Goal: Communication & Community: Connect with others

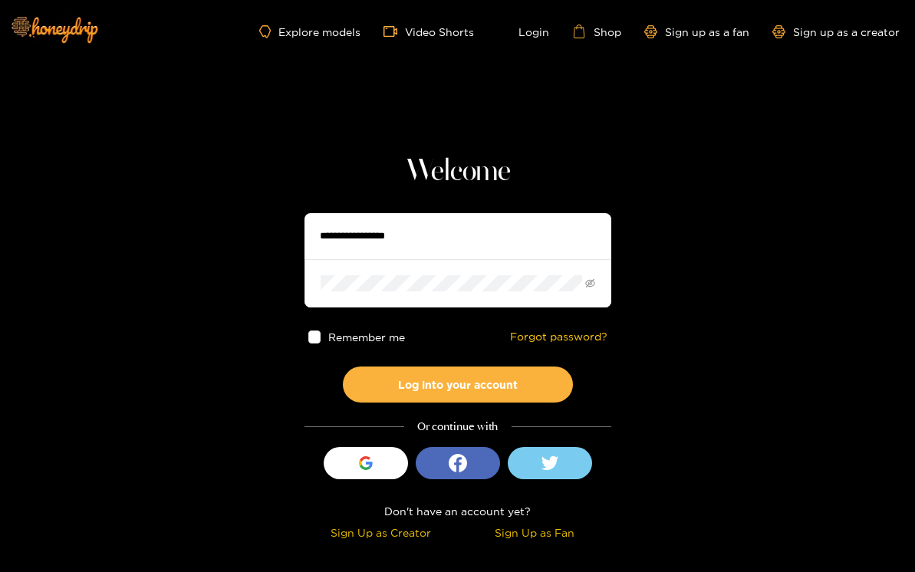
click at [419, 238] on input "text" at bounding box center [457, 236] width 307 height 46
type input "**********"
click at [343, 366] on button "Log into your account" at bounding box center [458, 384] width 230 height 36
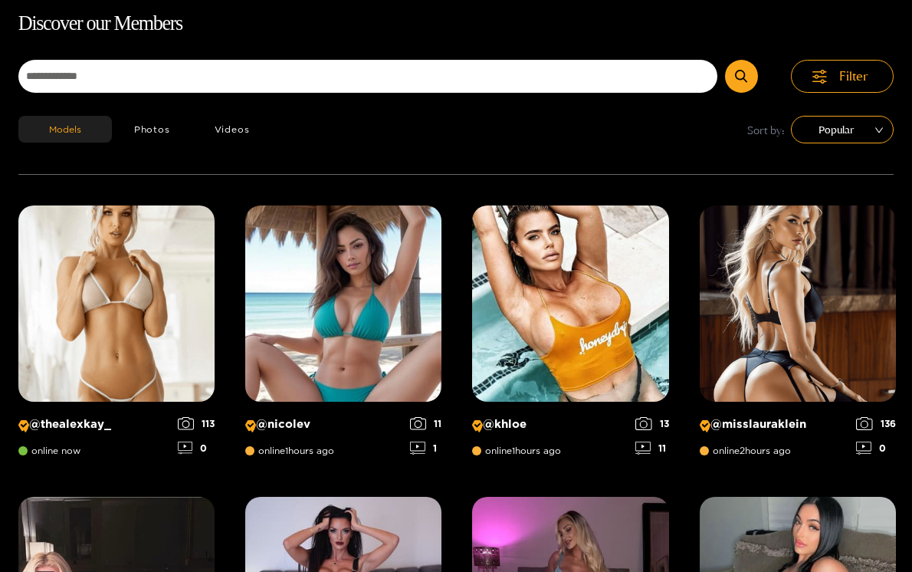
click at [605, 36] on h1 "Discover our Members" at bounding box center [455, 24] width 875 height 32
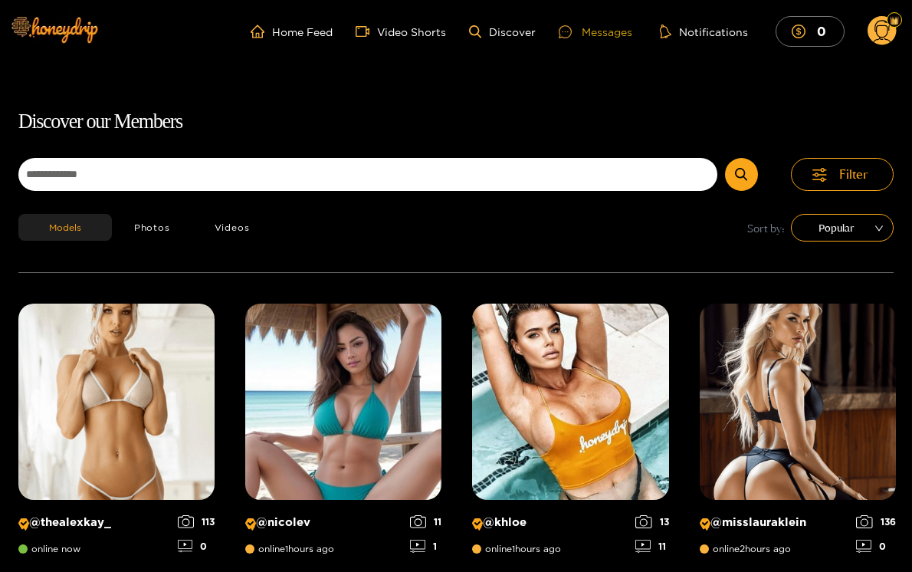
click at [605, 36] on div "Messages" at bounding box center [596, 32] width 74 height 18
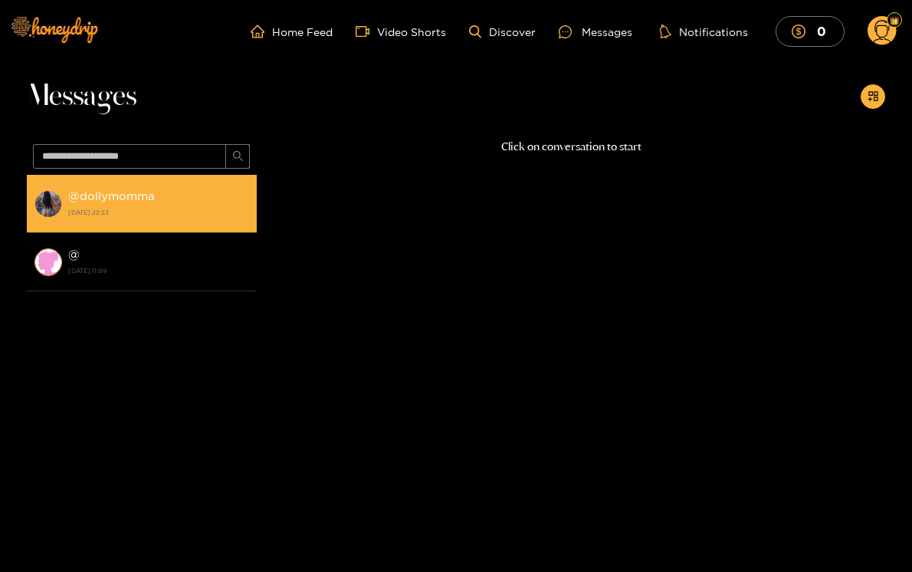
click at [129, 193] on strong "@ dollymomma" at bounding box center [111, 195] width 87 height 13
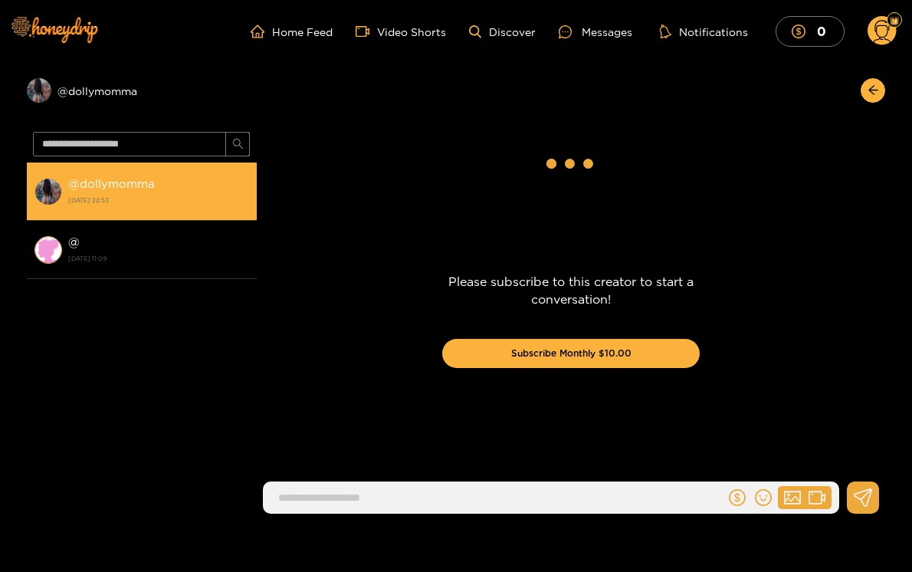
scroll to position [1675, 0]
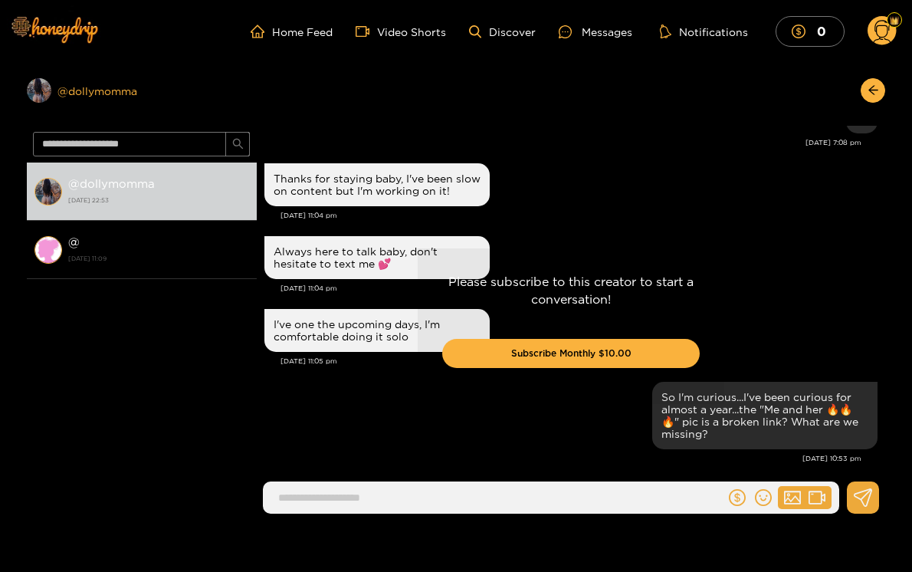
click at [104, 87] on div "Preview @ dollymomma" at bounding box center [142, 90] width 230 height 25
